Goal: Task Accomplishment & Management: Use online tool/utility

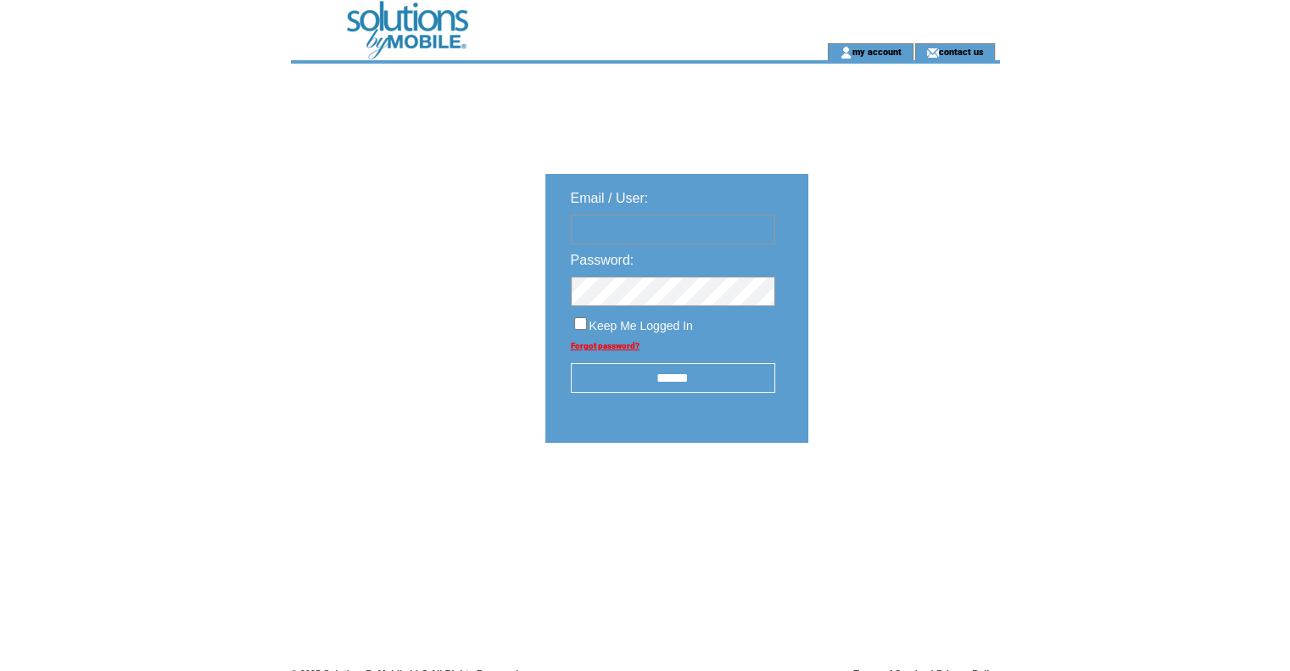
type input "**********"
click at [695, 378] on input "******" at bounding box center [673, 378] width 204 height 30
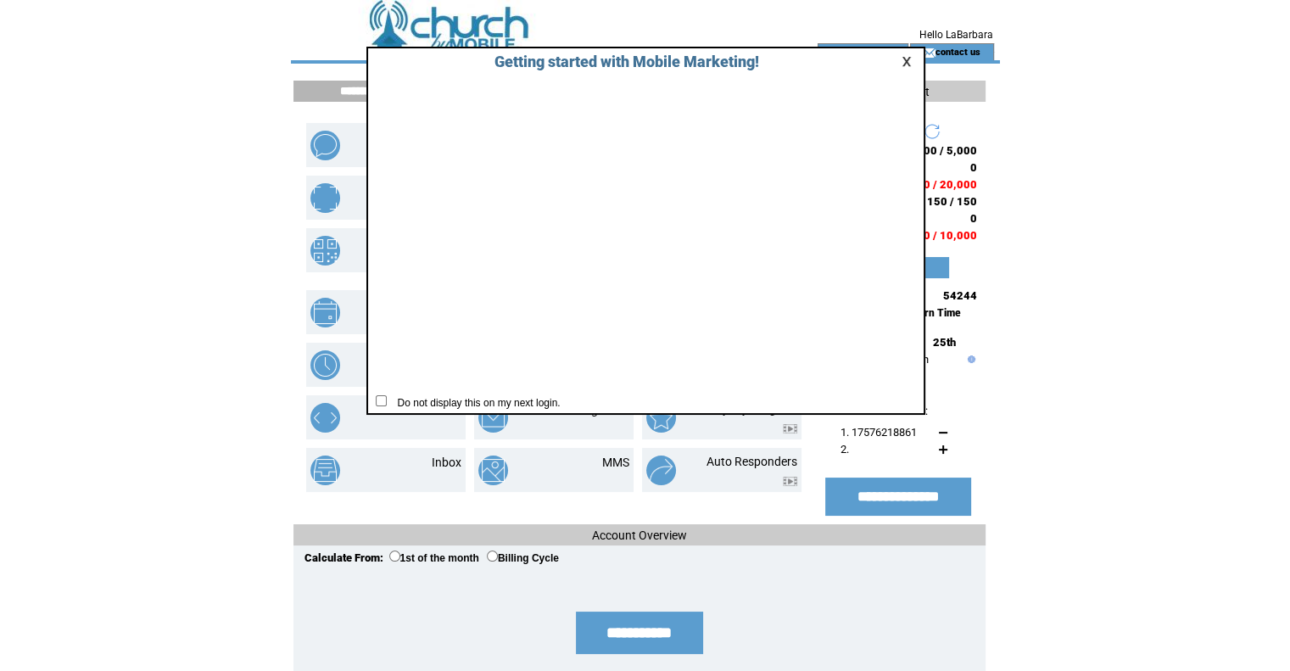
click at [908, 63] on link at bounding box center [908, 61] width 15 height 11
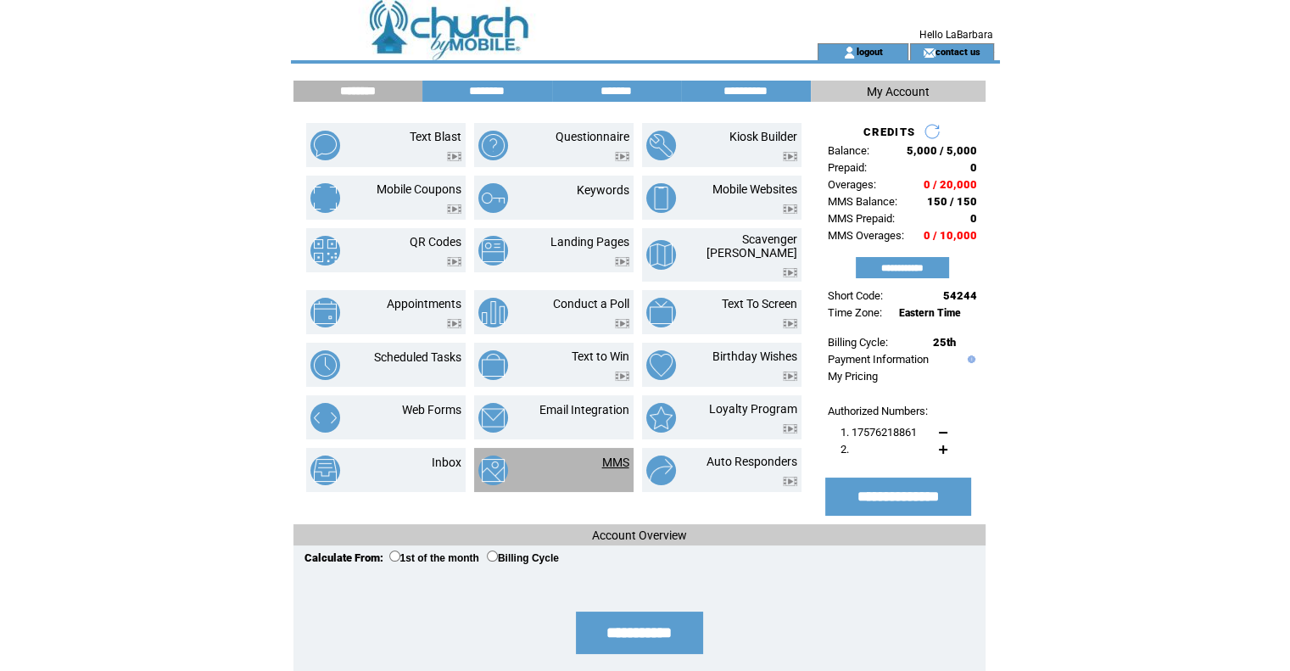
click at [605, 455] on link "MMS" at bounding box center [615, 462] width 27 height 14
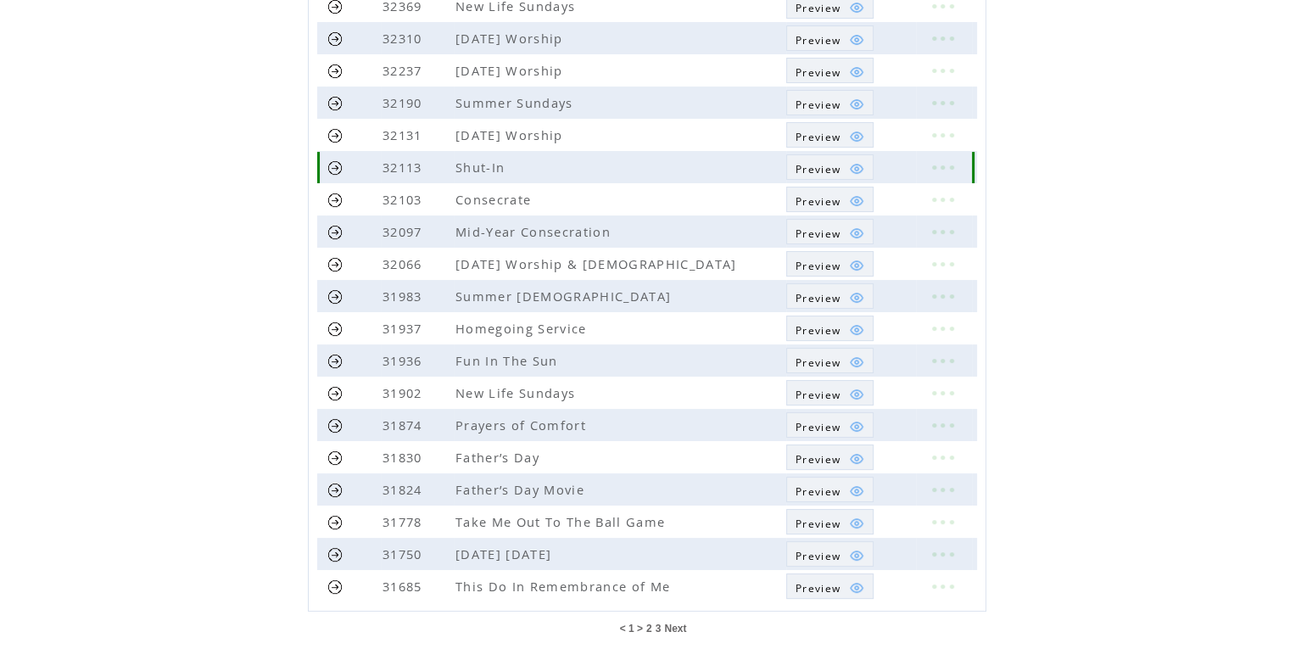
scroll to position [326, 0]
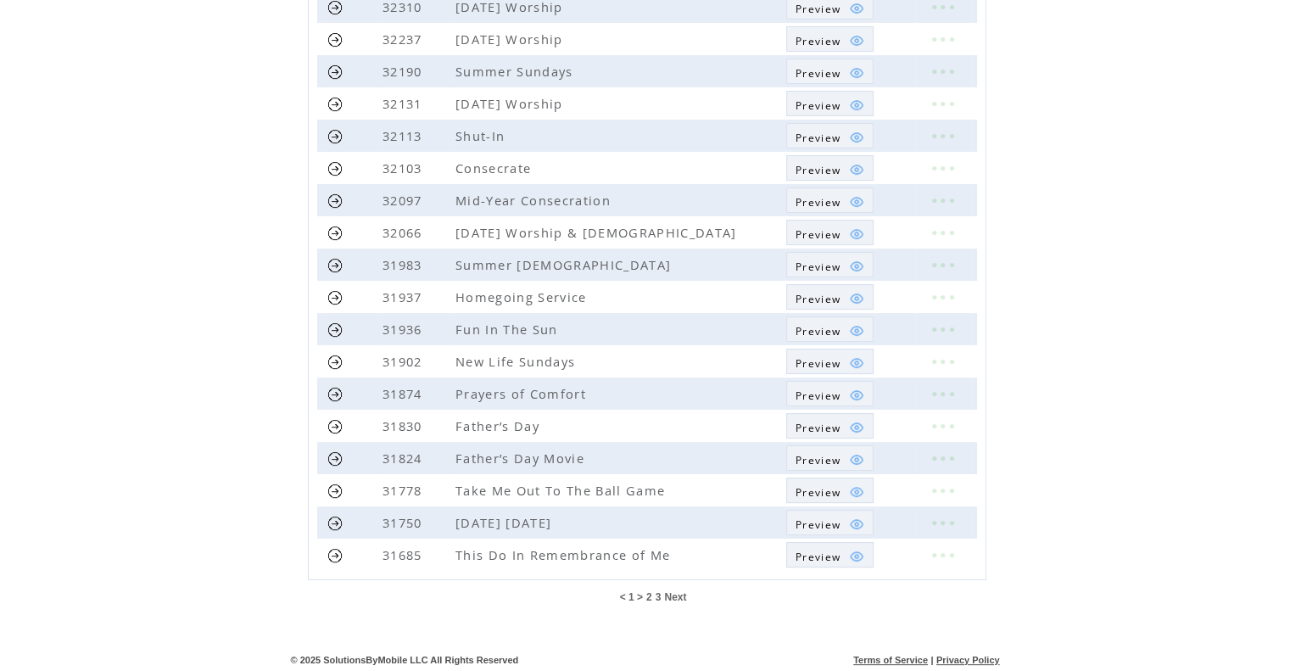
click at [675, 591] on span "Next" at bounding box center [675, 597] width 22 height 12
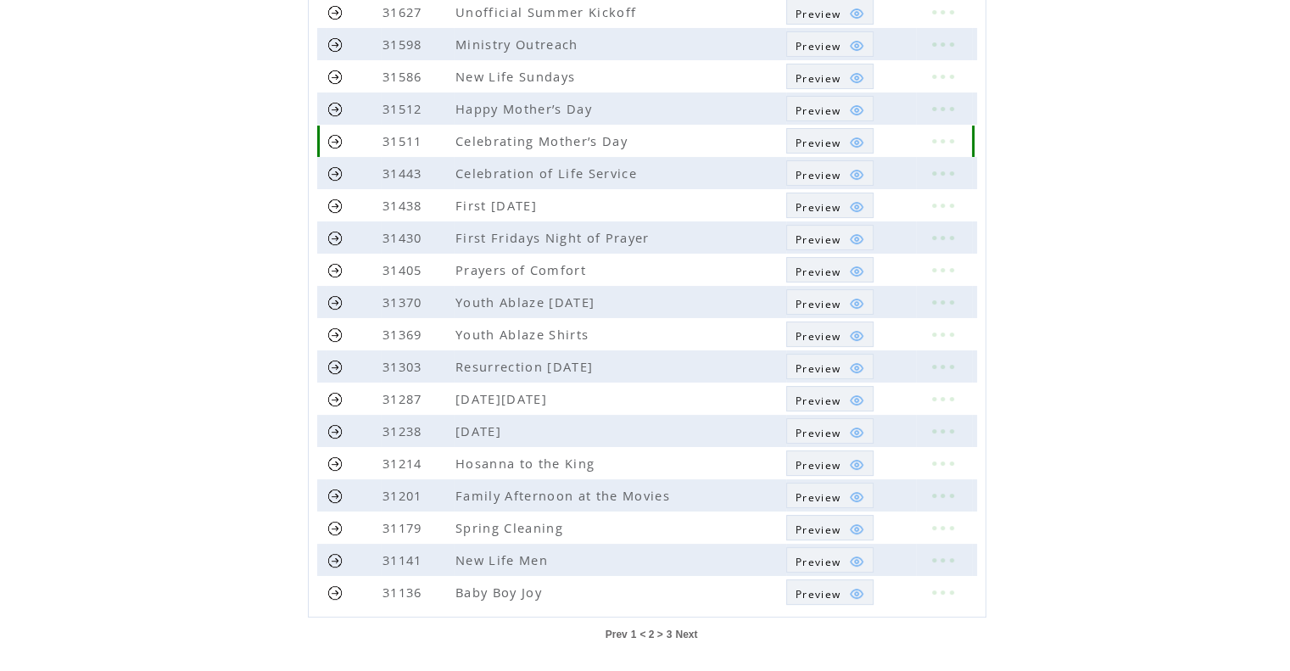
scroll to position [326, 0]
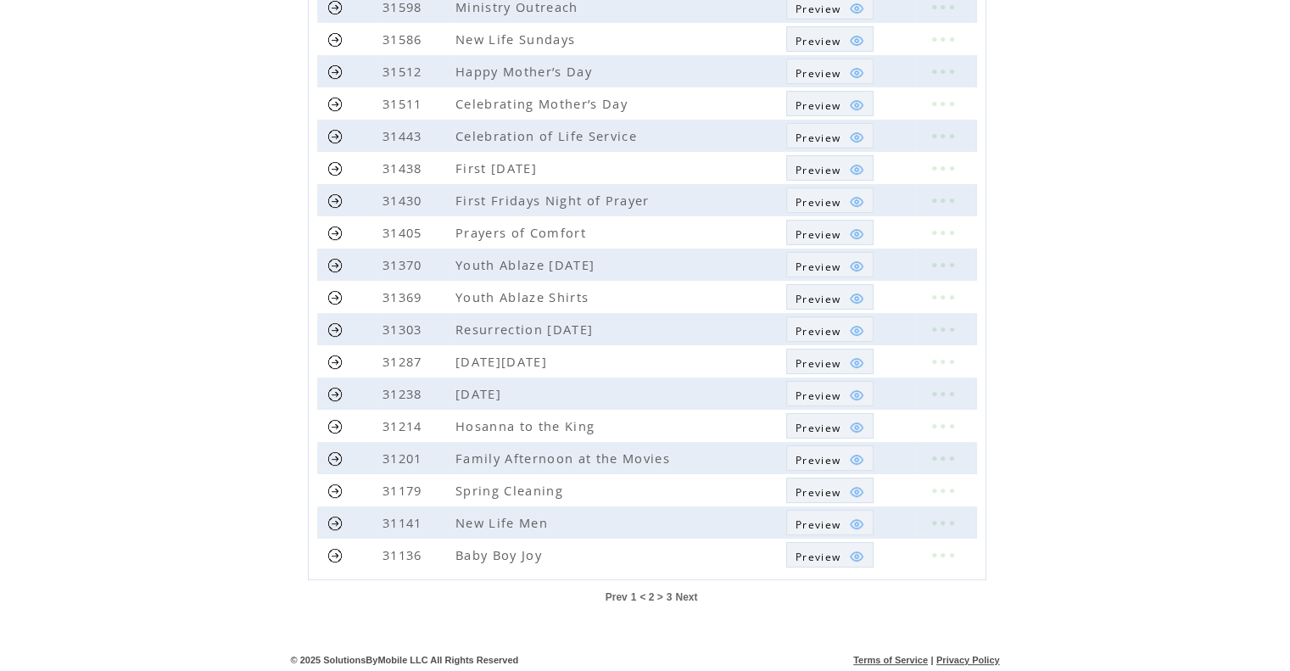
click at [681, 591] on span "Next" at bounding box center [686, 597] width 22 height 12
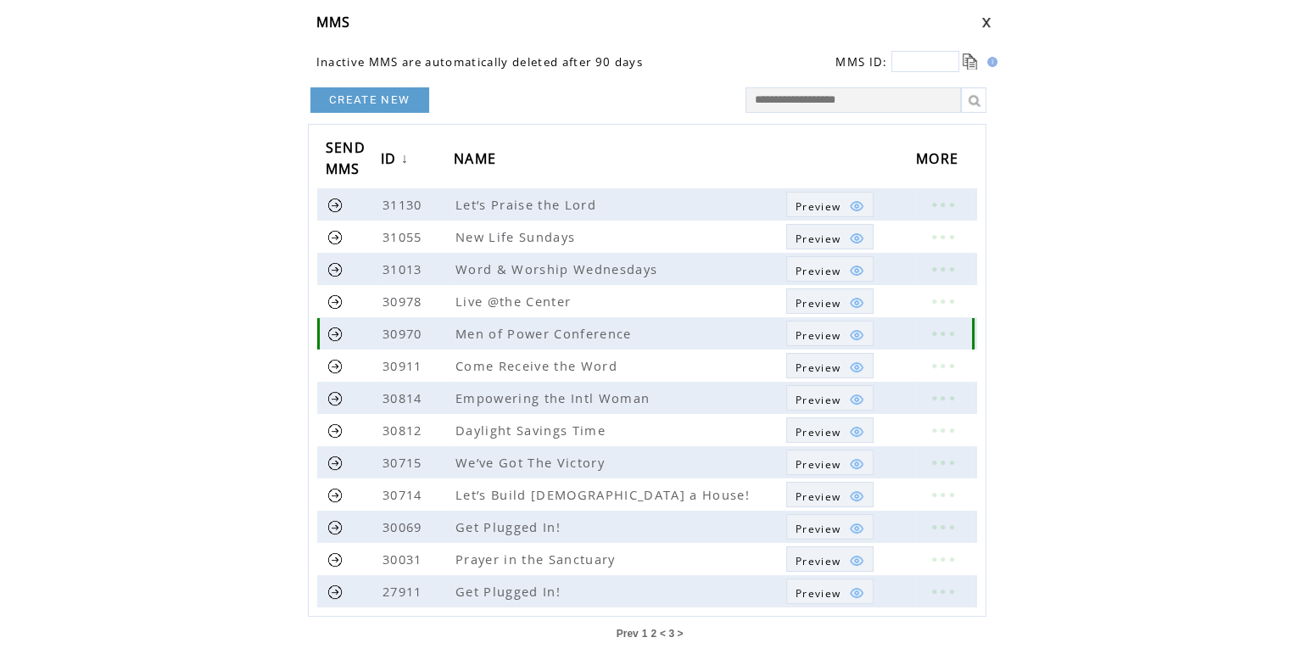
scroll to position [64, 0]
click at [332, 266] on link at bounding box center [335, 268] width 16 height 16
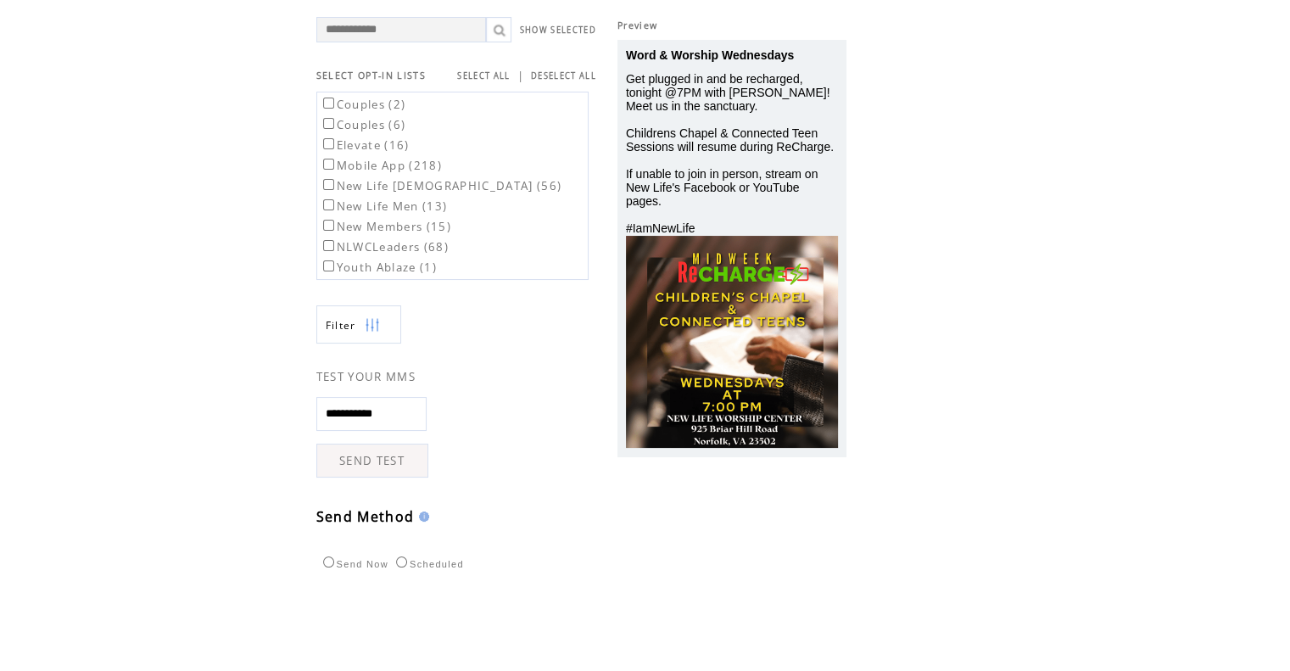
scroll to position [114, 0]
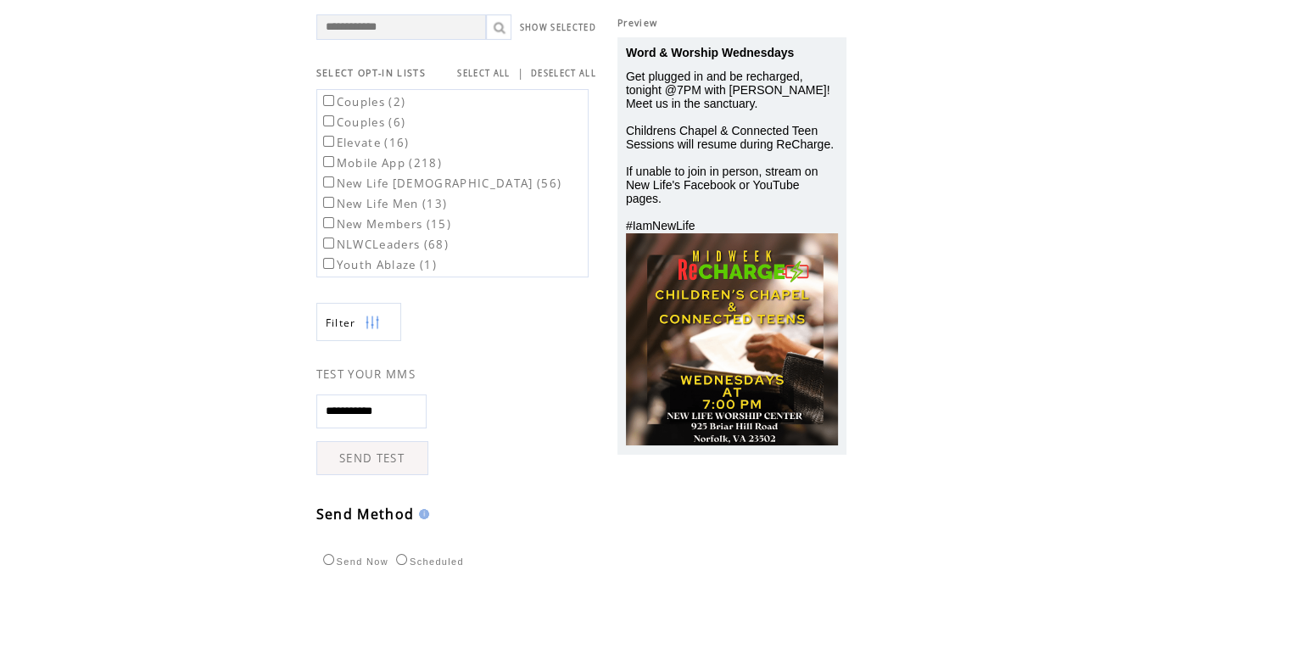
click at [397, 164] on label "Mobile App (218)" at bounding box center [381, 162] width 122 height 15
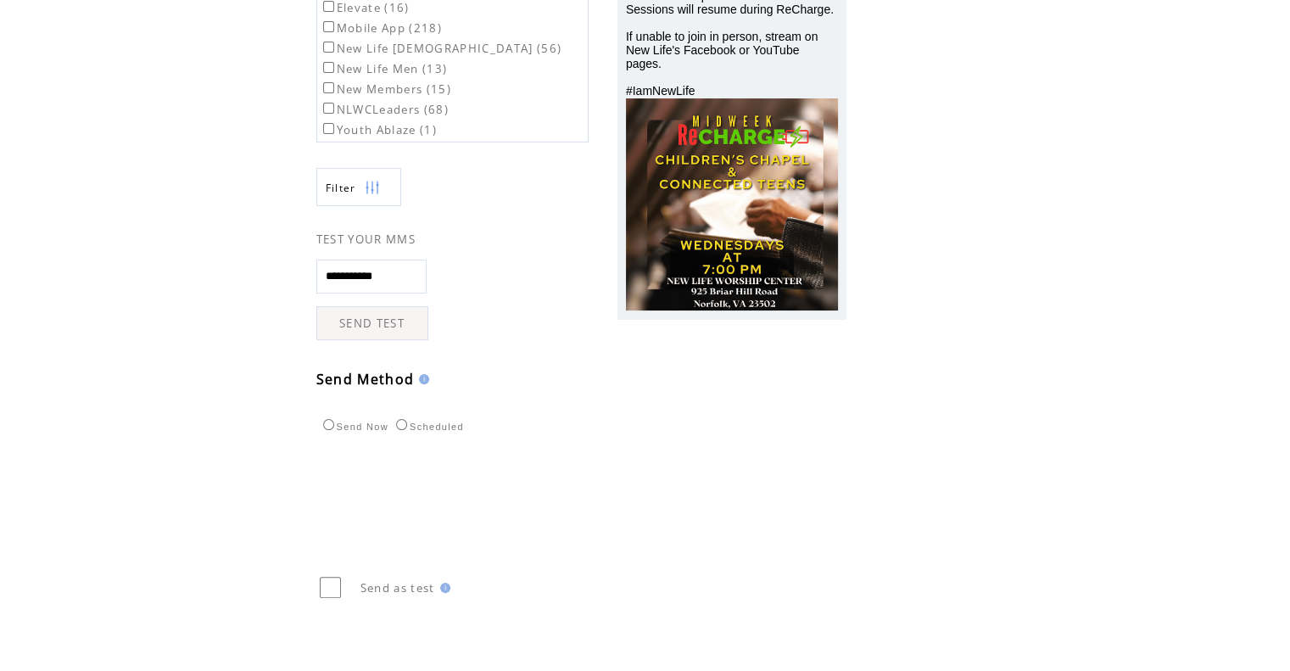
scroll to position [322, 0]
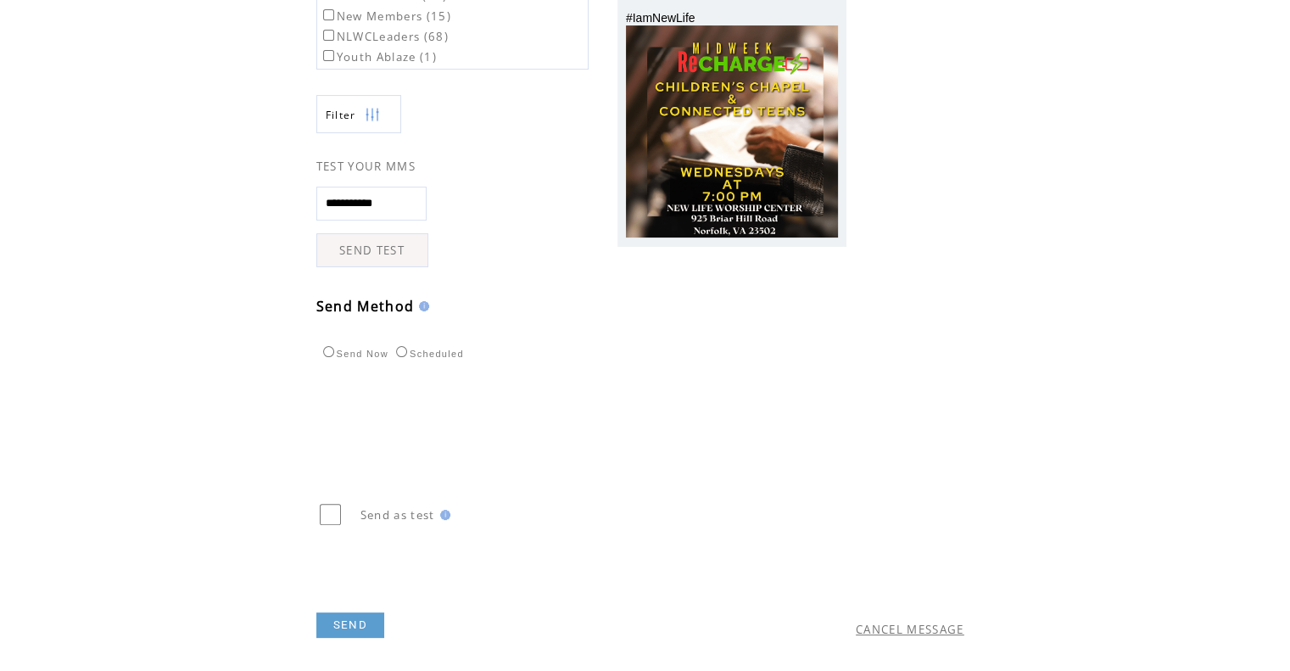
click at [351, 621] on link "SEND" at bounding box center [350, 624] width 68 height 25
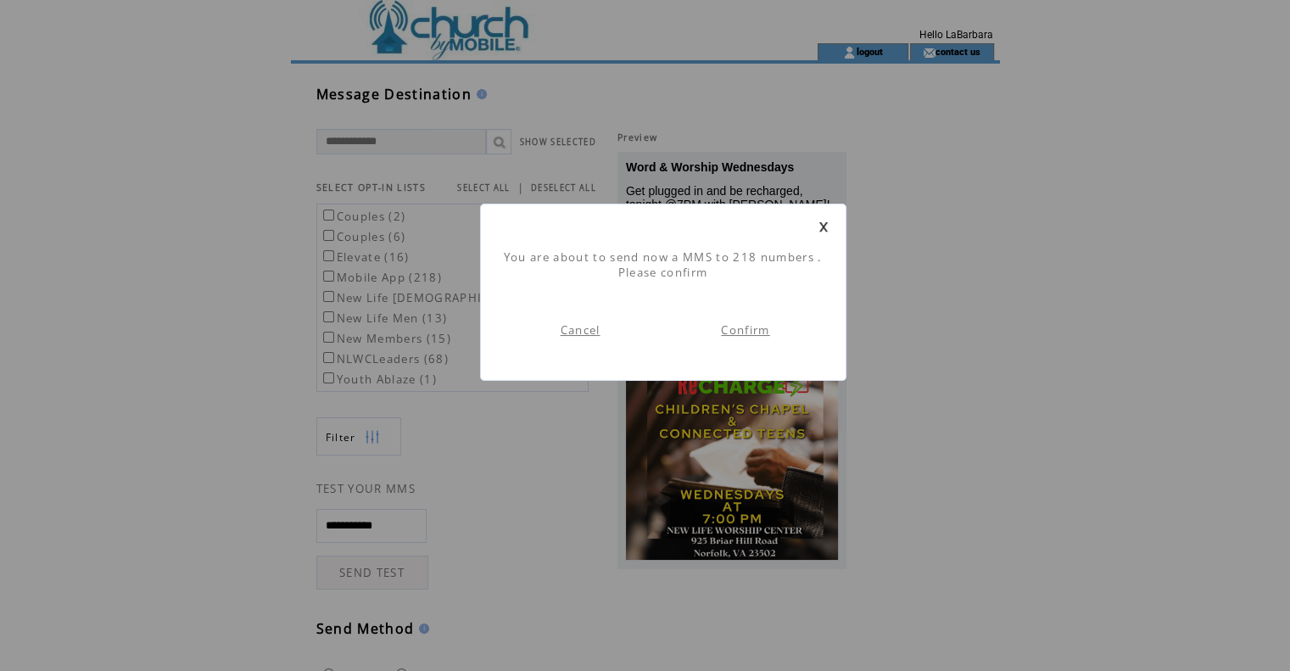
click at [752, 322] on link "Confirm" at bounding box center [745, 329] width 48 height 15
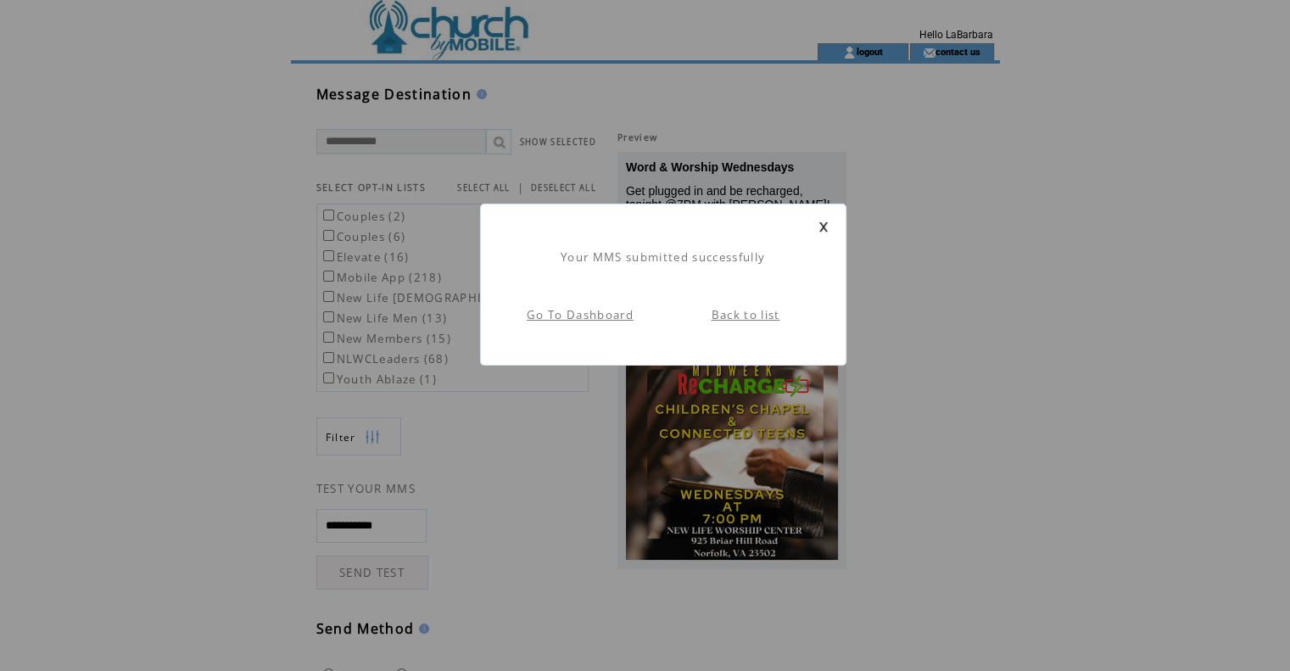
click at [592, 318] on link "Go To Dashboard" at bounding box center [580, 314] width 107 height 15
